Goal: Task Accomplishment & Management: Complete application form

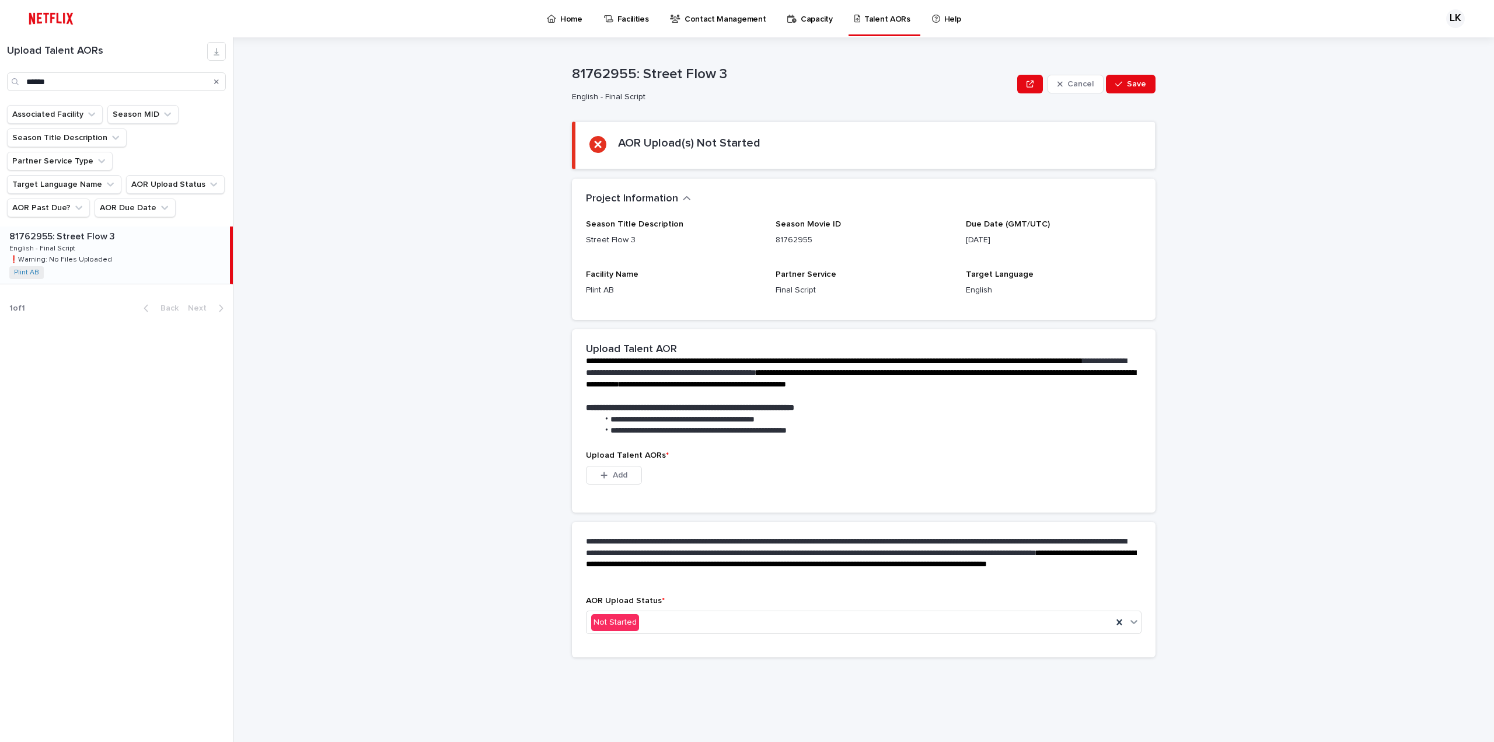
click at [122, 229] on div "81762955: Street Flow 3 81762955: Street Flow 3 English - Final Script English …" at bounding box center [115, 254] width 230 height 57
click at [629, 475] on button "Add" at bounding box center [614, 475] width 56 height 19
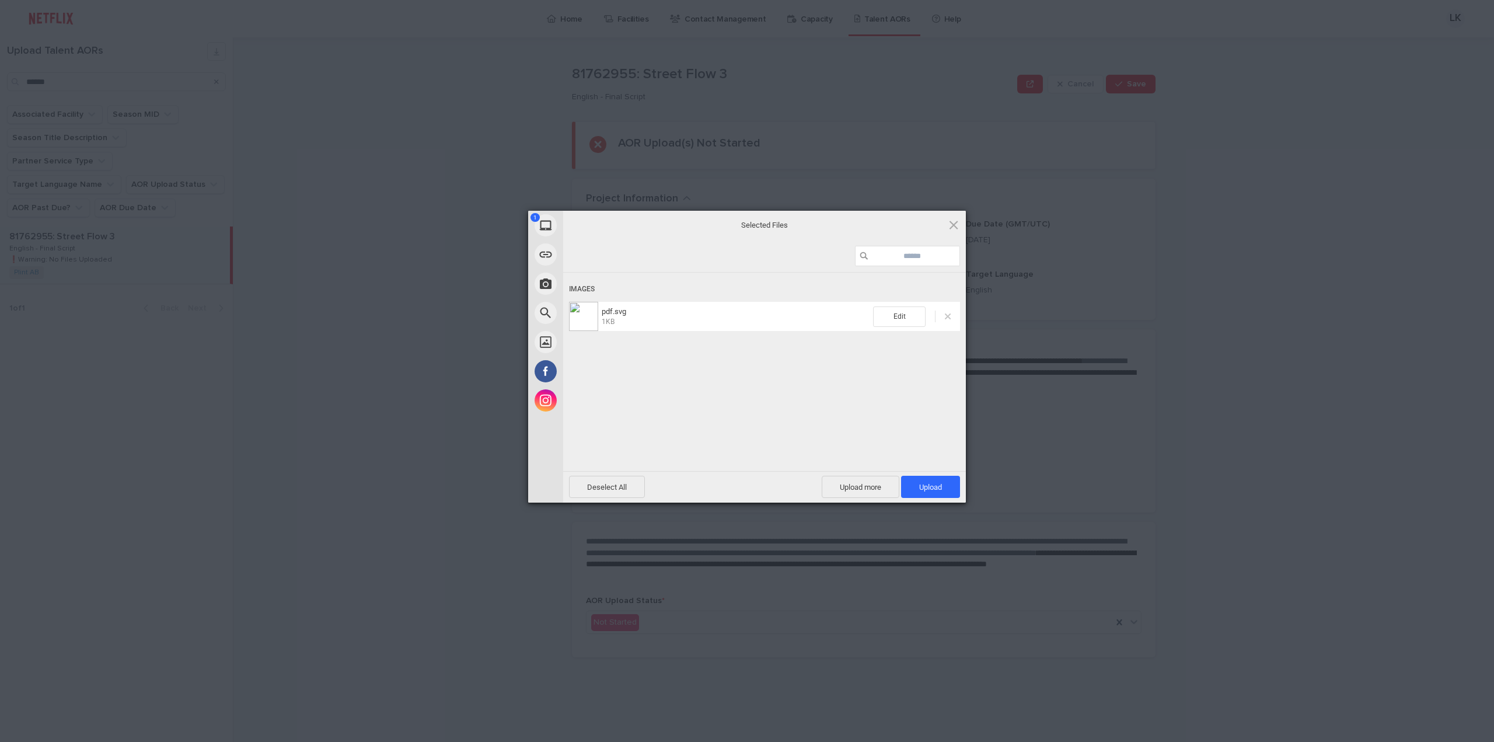
click at [948, 316] on span at bounding box center [948, 316] width 6 height 6
click at [854, 487] on span "Upload more" at bounding box center [860, 486] width 78 height 22
click at [918, 491] on span "Upload 2" at bounding box center [924, 486] width 72 height 22
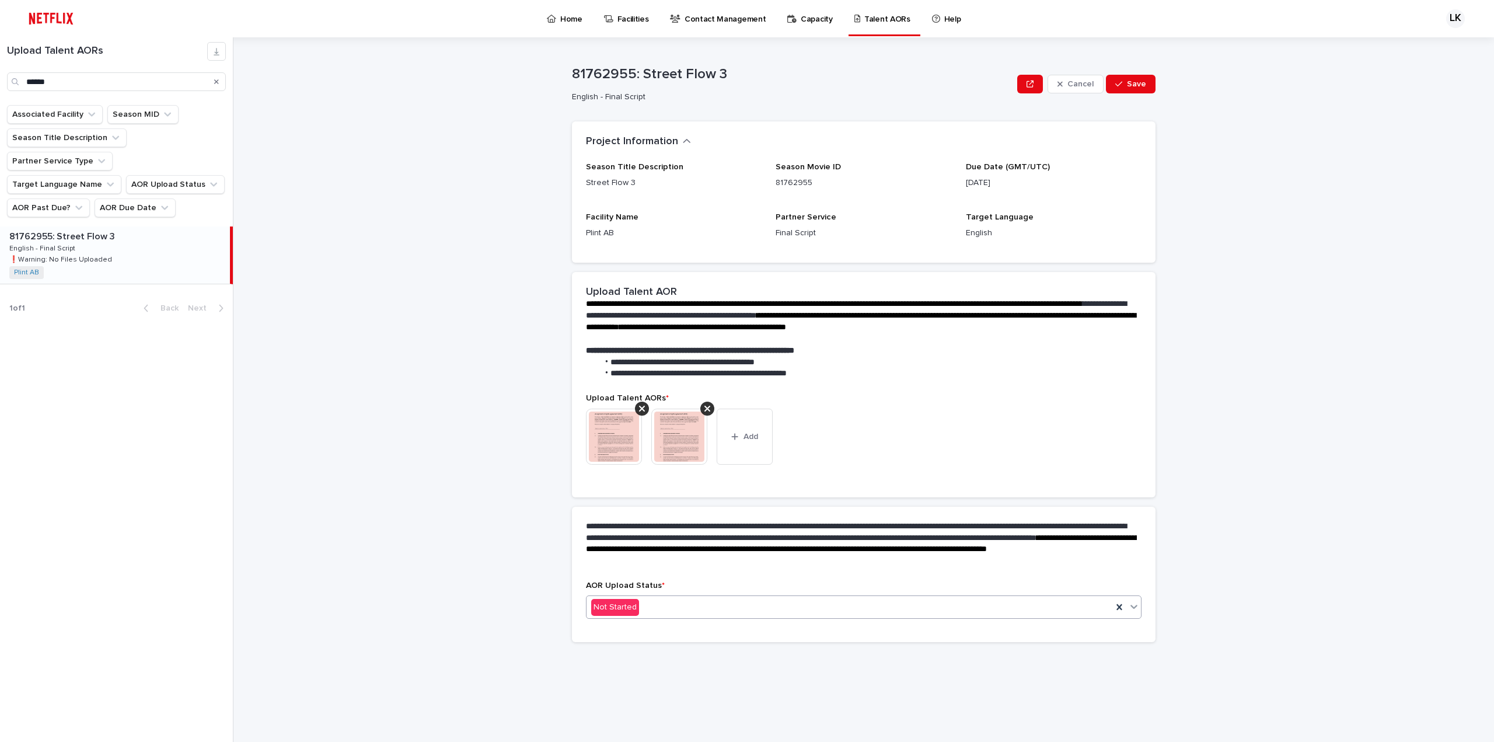
click at [879, 608] on div "Not Started" at bounding box center [849, 606] width 526 height 19
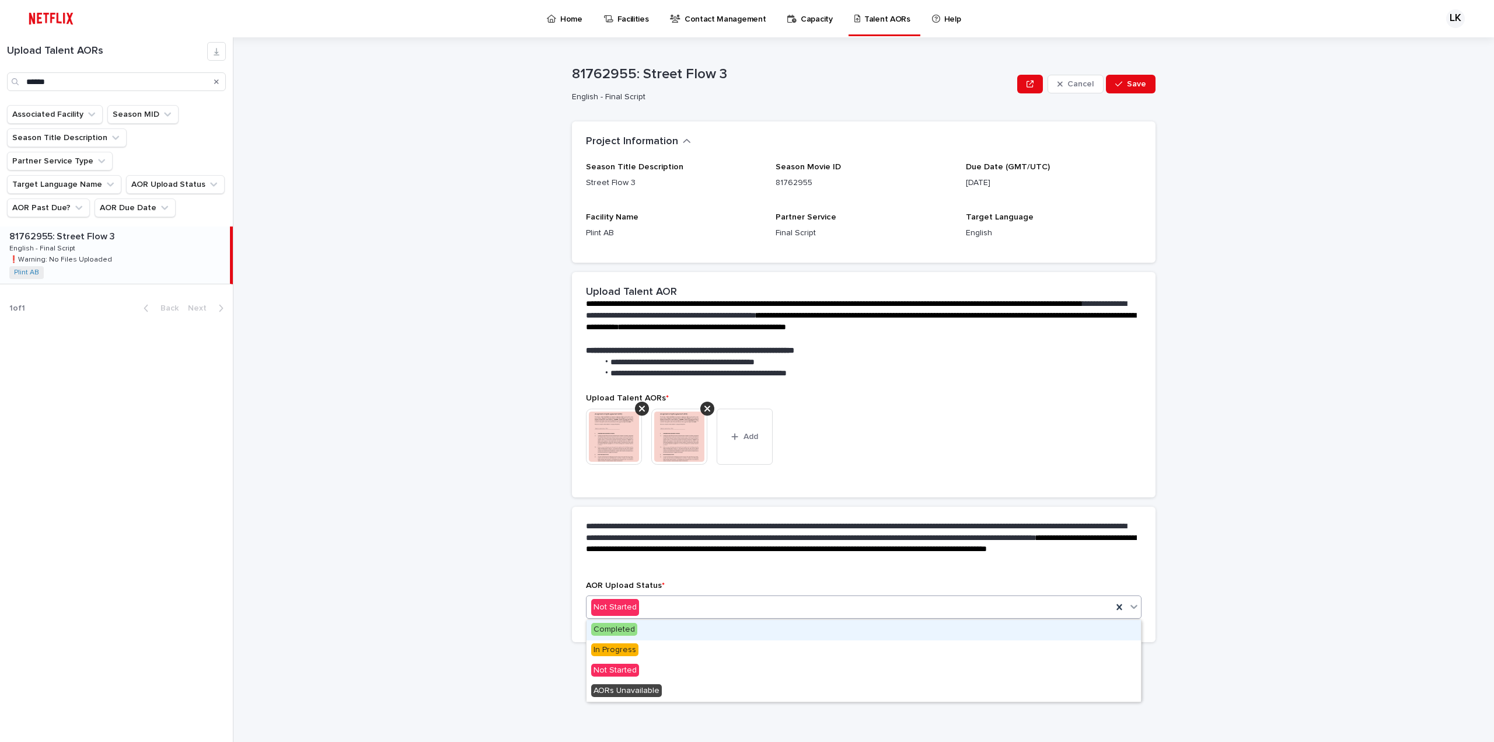
click at [672, 631] on div "Completed" at bounding box center [863, 630] width 554 height 20
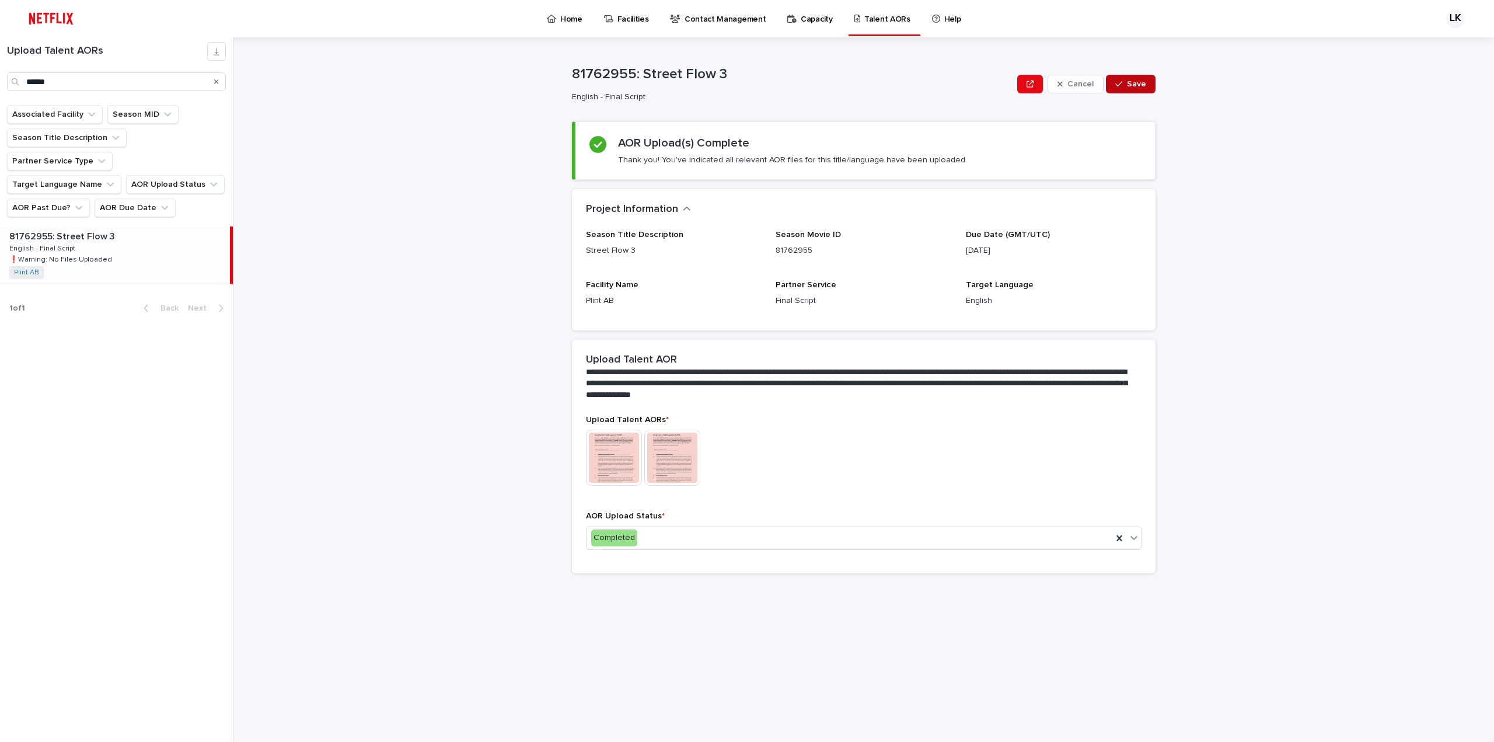
click at [1129, 83] on span "Save" at bounding box center [1136, 84] width 19 height 8
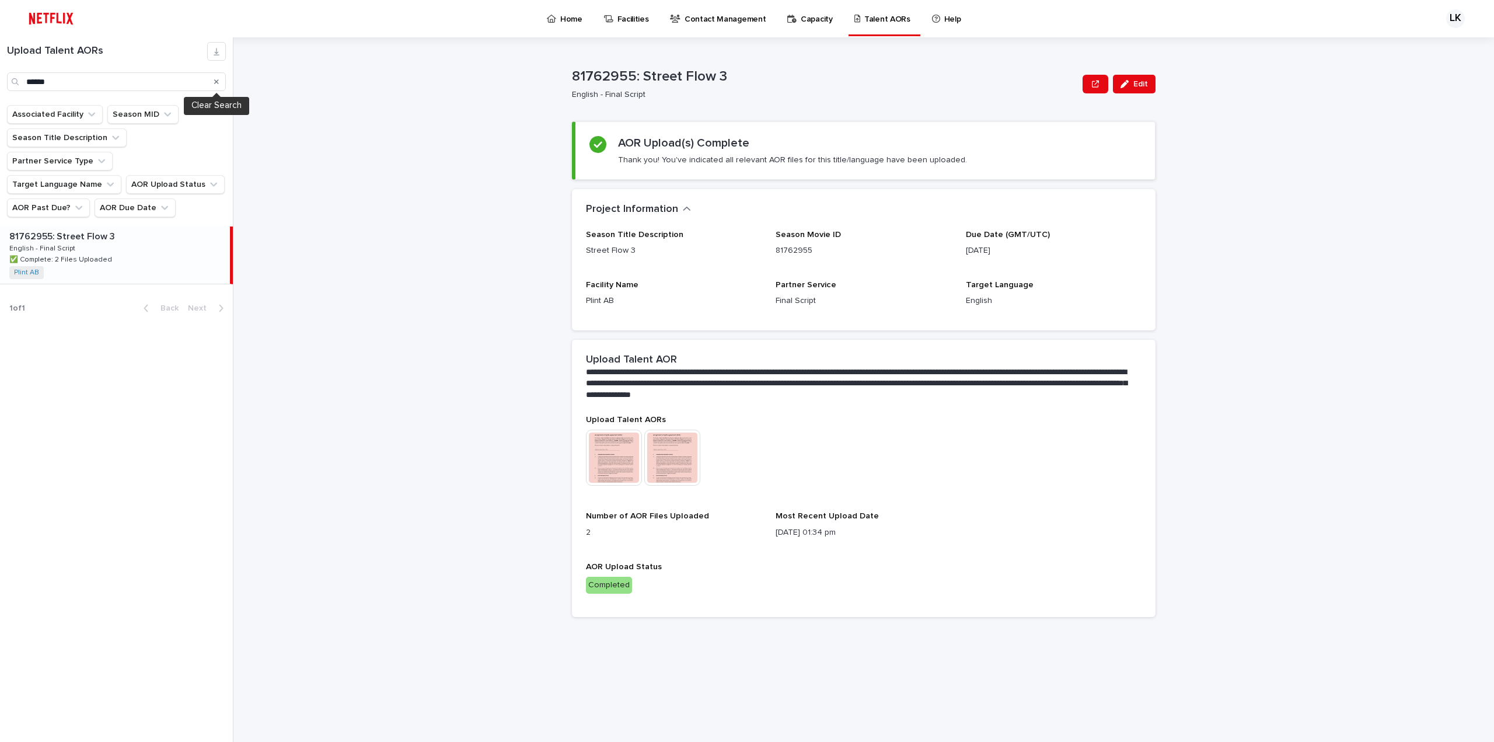
click at [214, 85] on icon "Search" at bounding box center [216, 81] width 5 height 7
